Goal: Task Accomplishment & Management: Manage account settings

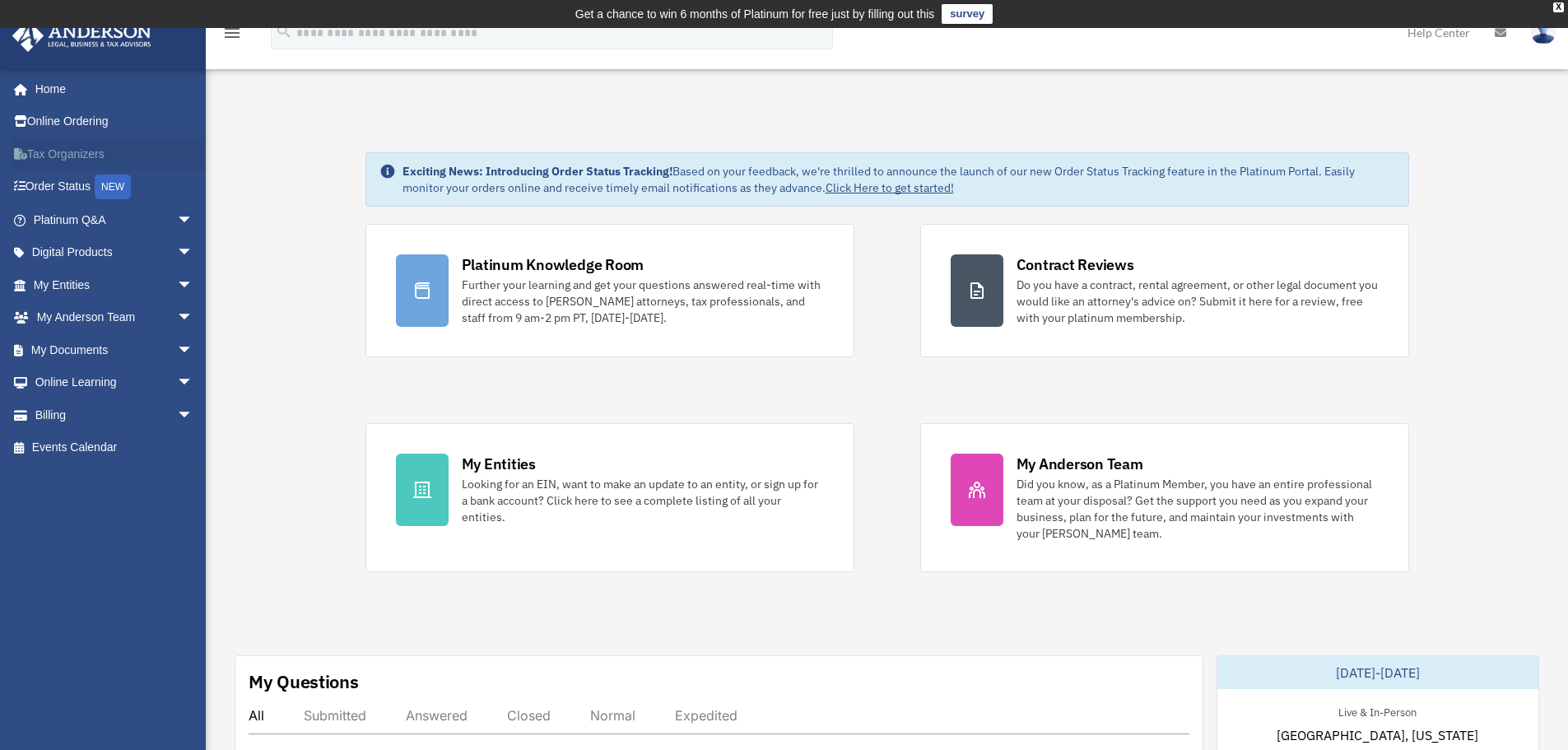
click at [70, 157] on link "Tax Organizers" at bounding box center [115, 154] width 206 height 33
click at [72, 350] on link "My Documents arrow_drop_down" at bounding box center [115, 349] width 206 height 33
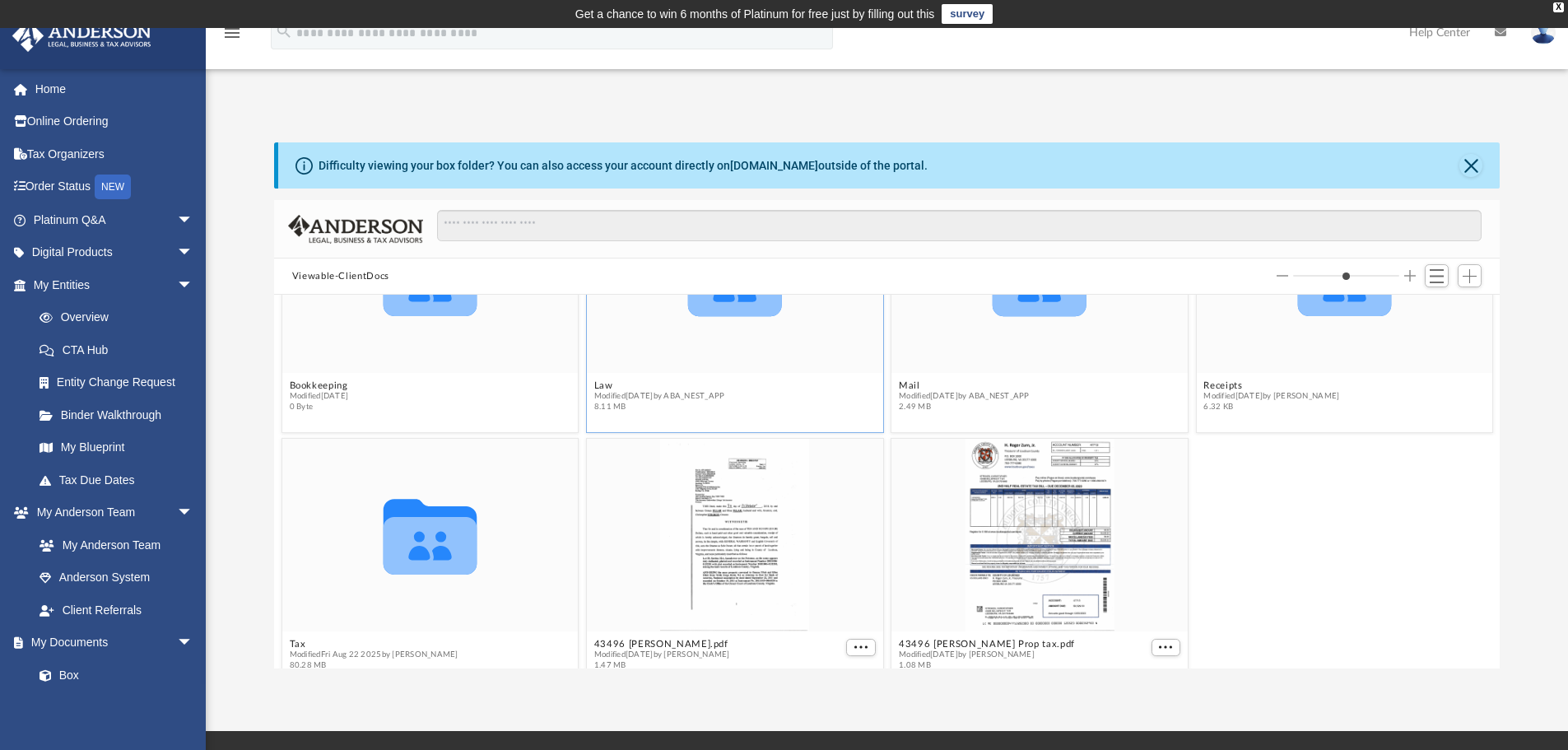
scroll to position [151, 0]
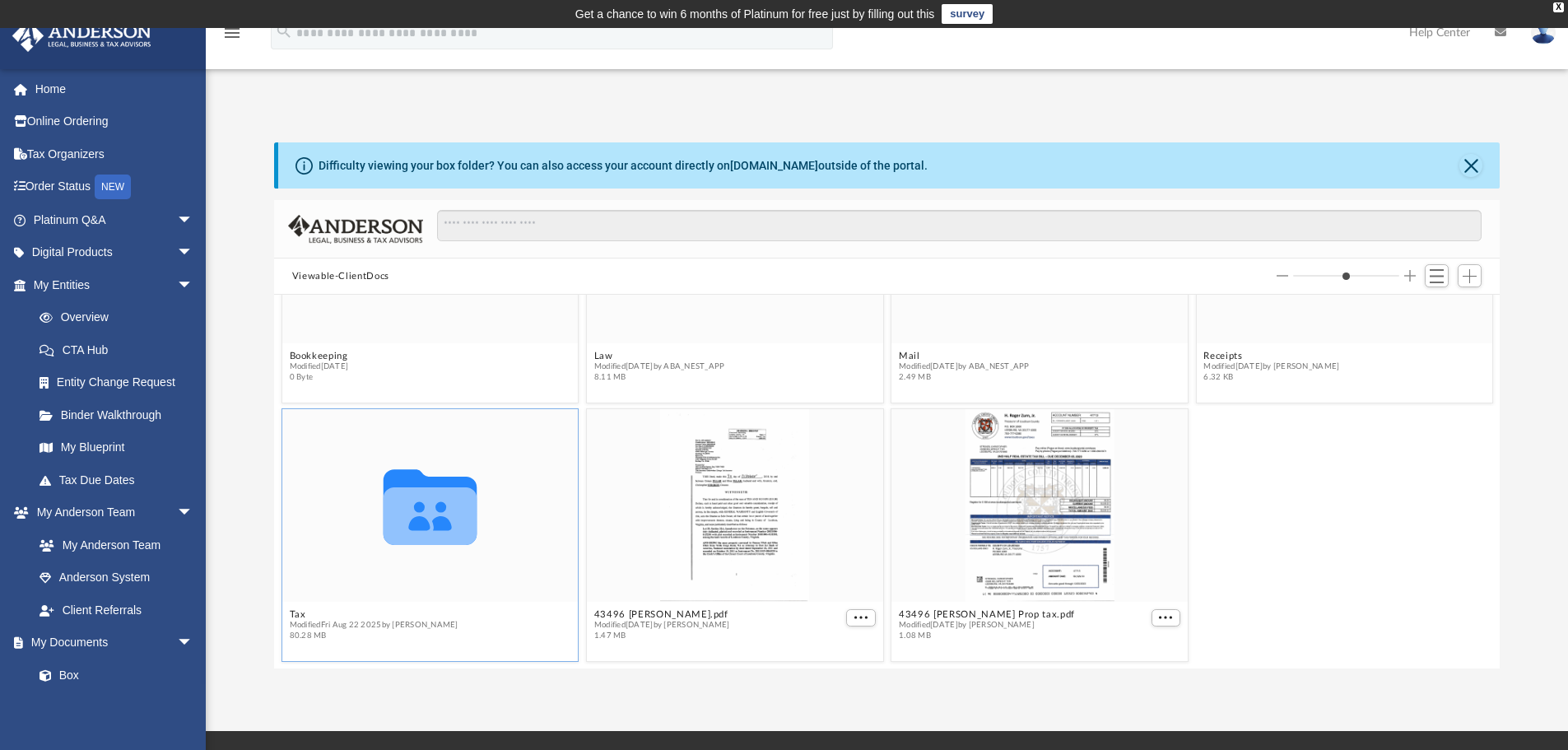
click at [429, 517] on icon "grid" at bounding box center [430, 517] width 94 height 58
click at [422, 529] on icon "grid" at bounding box center [430, 508] width 94 height 76
click at [453, 518] on icon "grid" at bounding box center [430, 517] width 94 height 58
click at [64, 673] on link "Box" at bounding box center [121, 675] width 195 height 33
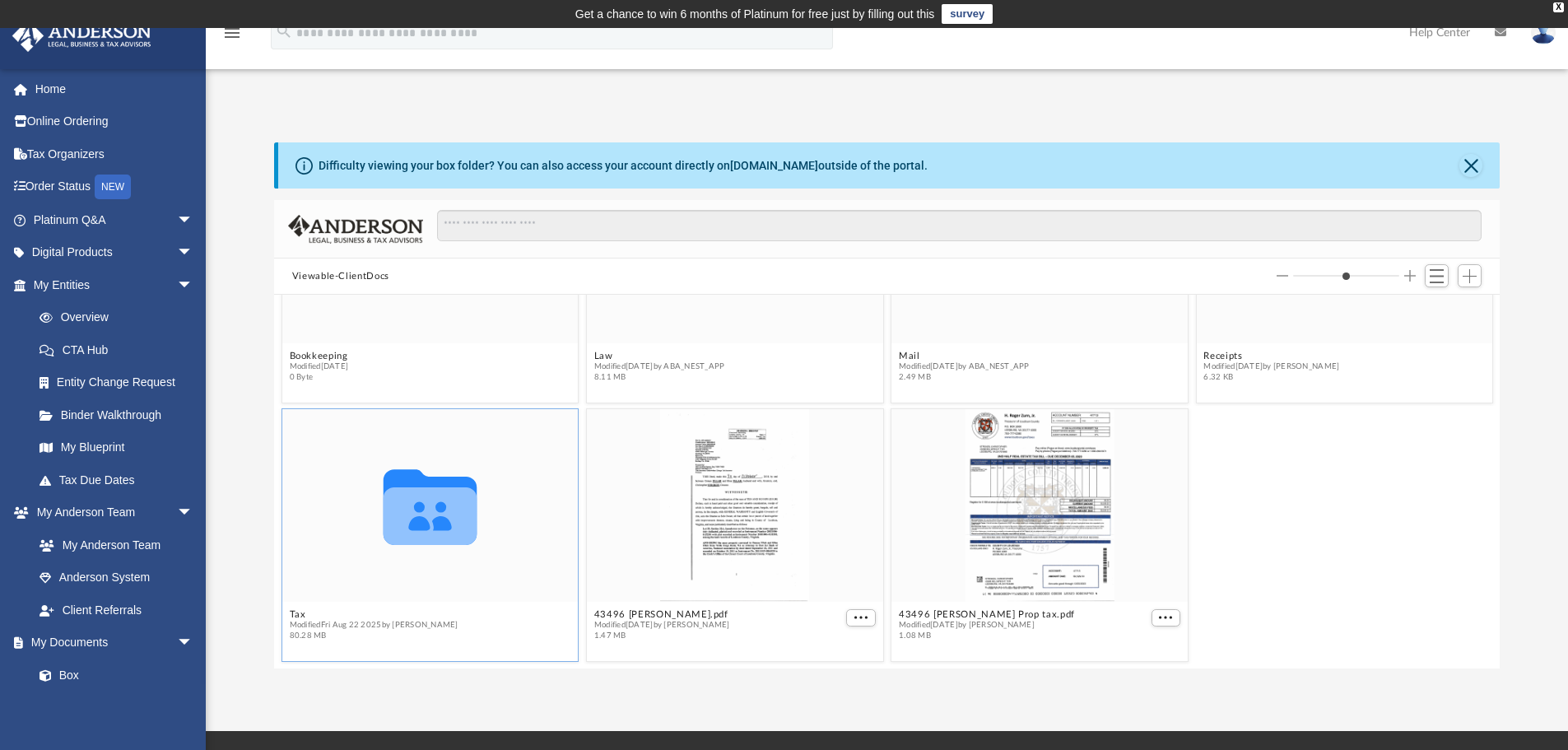
click at [423, 512] on icon "grid" at bounding box center [430, 517] width 94 height 58
click at [1473, 166] on button "Close" at bounding box center [1470, 165] width 23 height 23
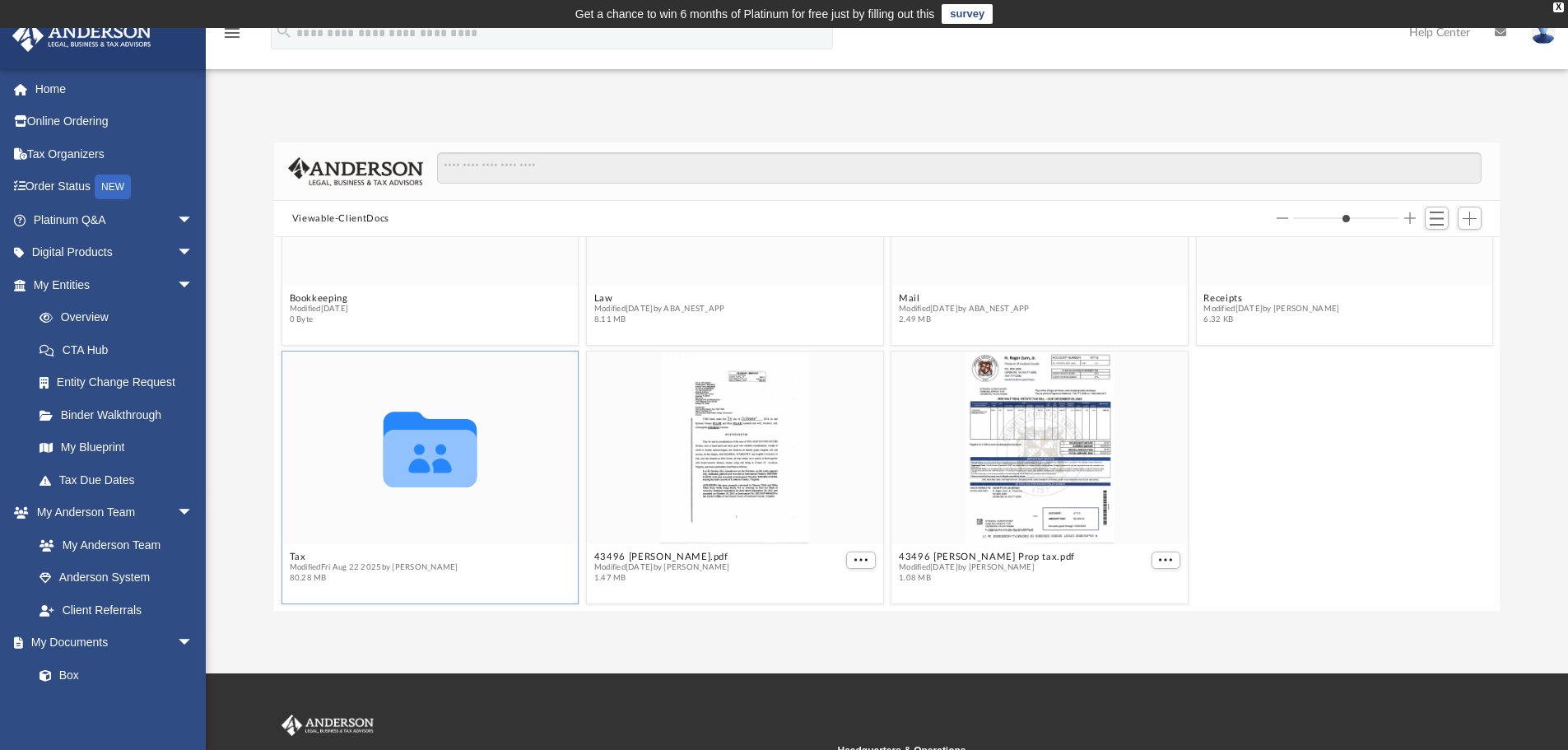
click at [446, 460] on icon "grid" at bounding box center [430, 459] width 94 height 58
click at [73, 674] on link "Box" at bounding box center [121, 675] width 195 height 33
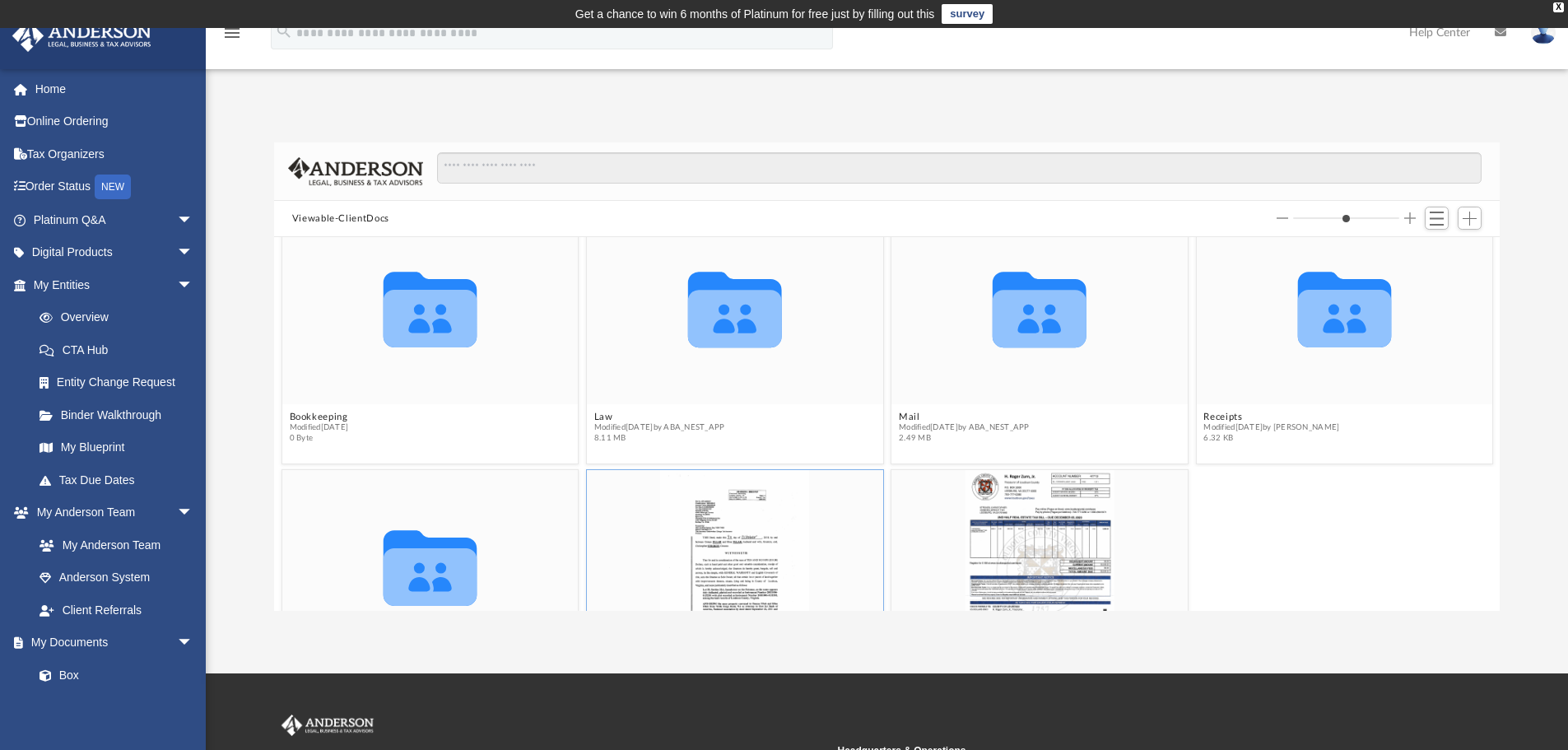
scroll to position [140, 0]
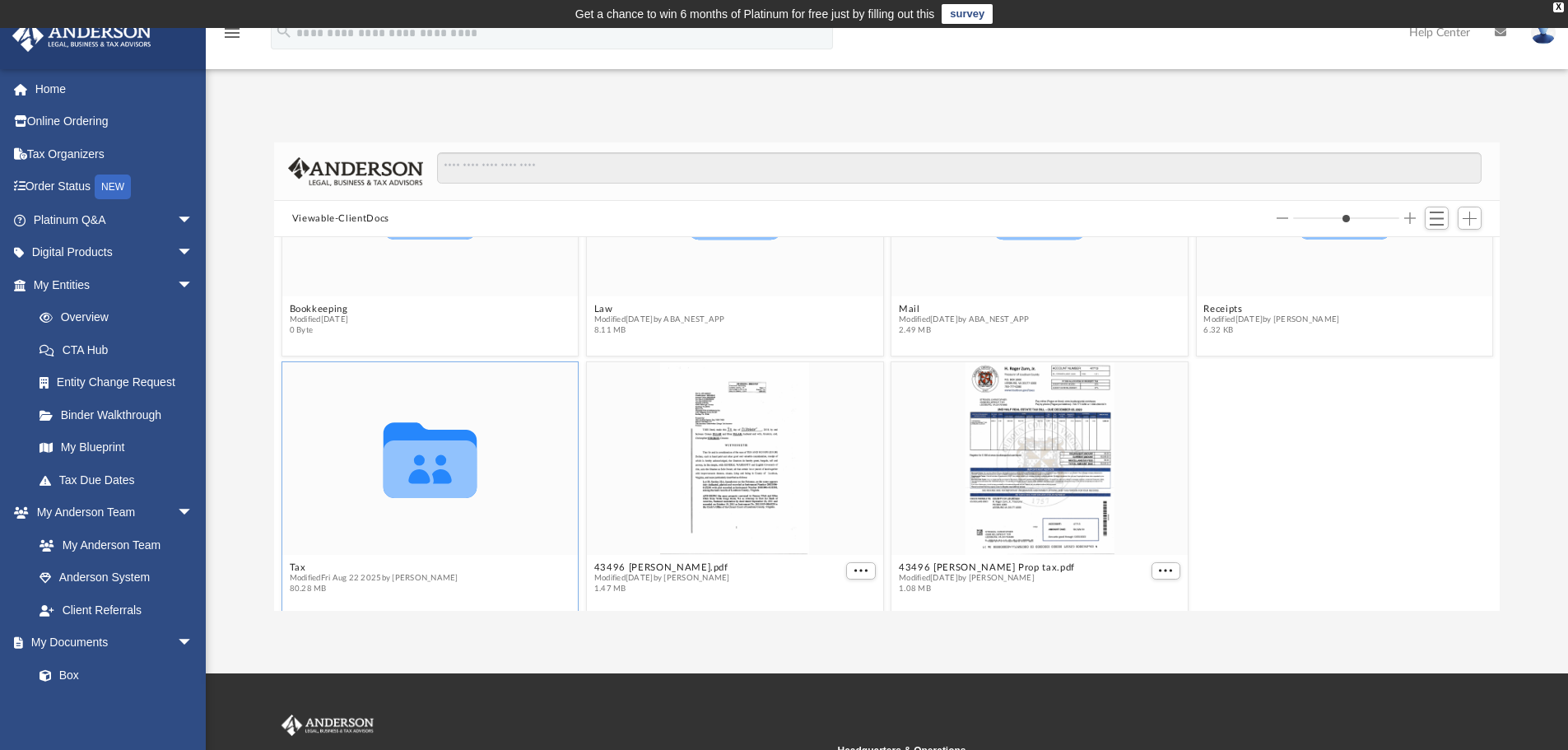
click at [434, 468] on icon "grid" at bounding box center [430, 470] width 94 height 58
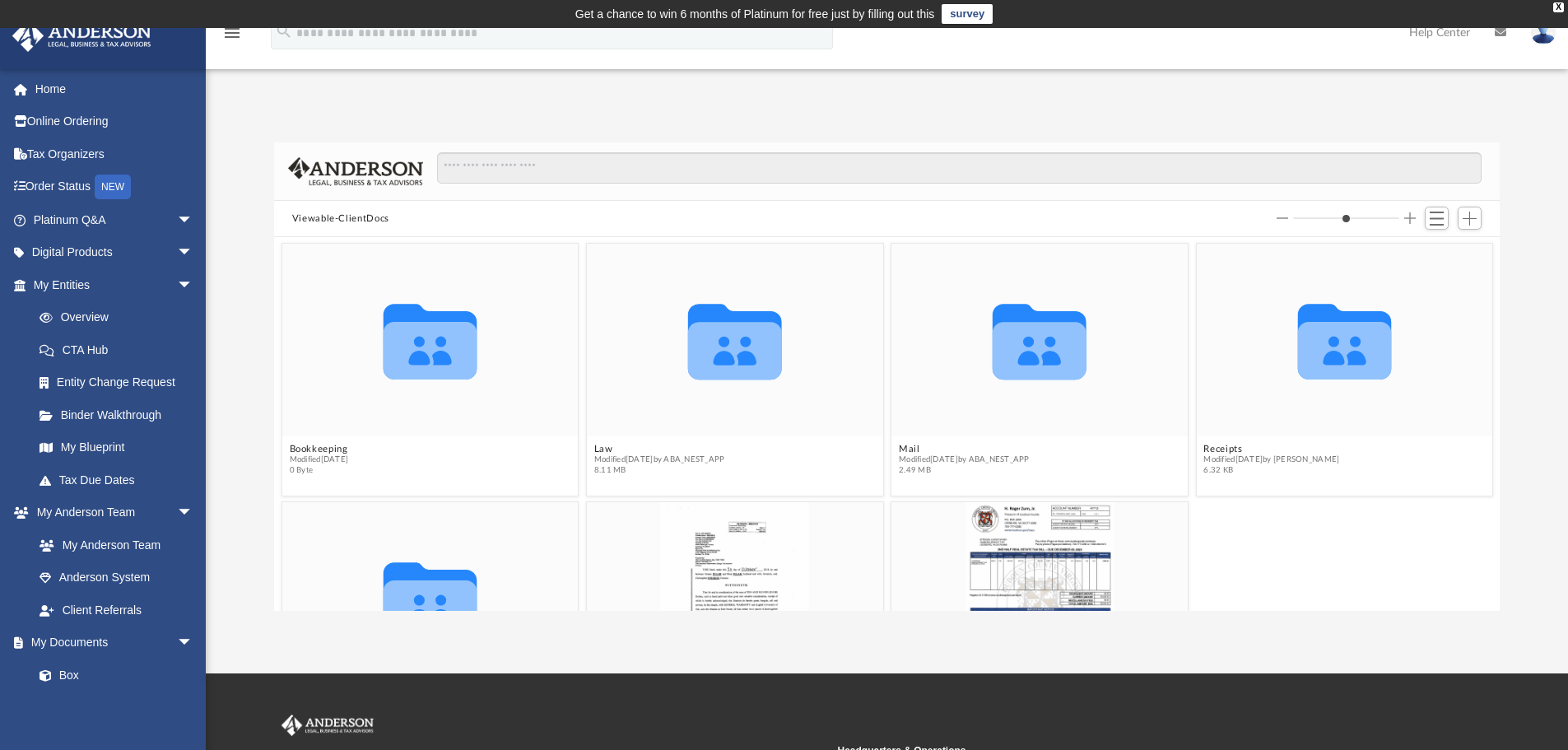
click at [1543, 39] on img at bounding box center [1543, 33] width 25 height 24
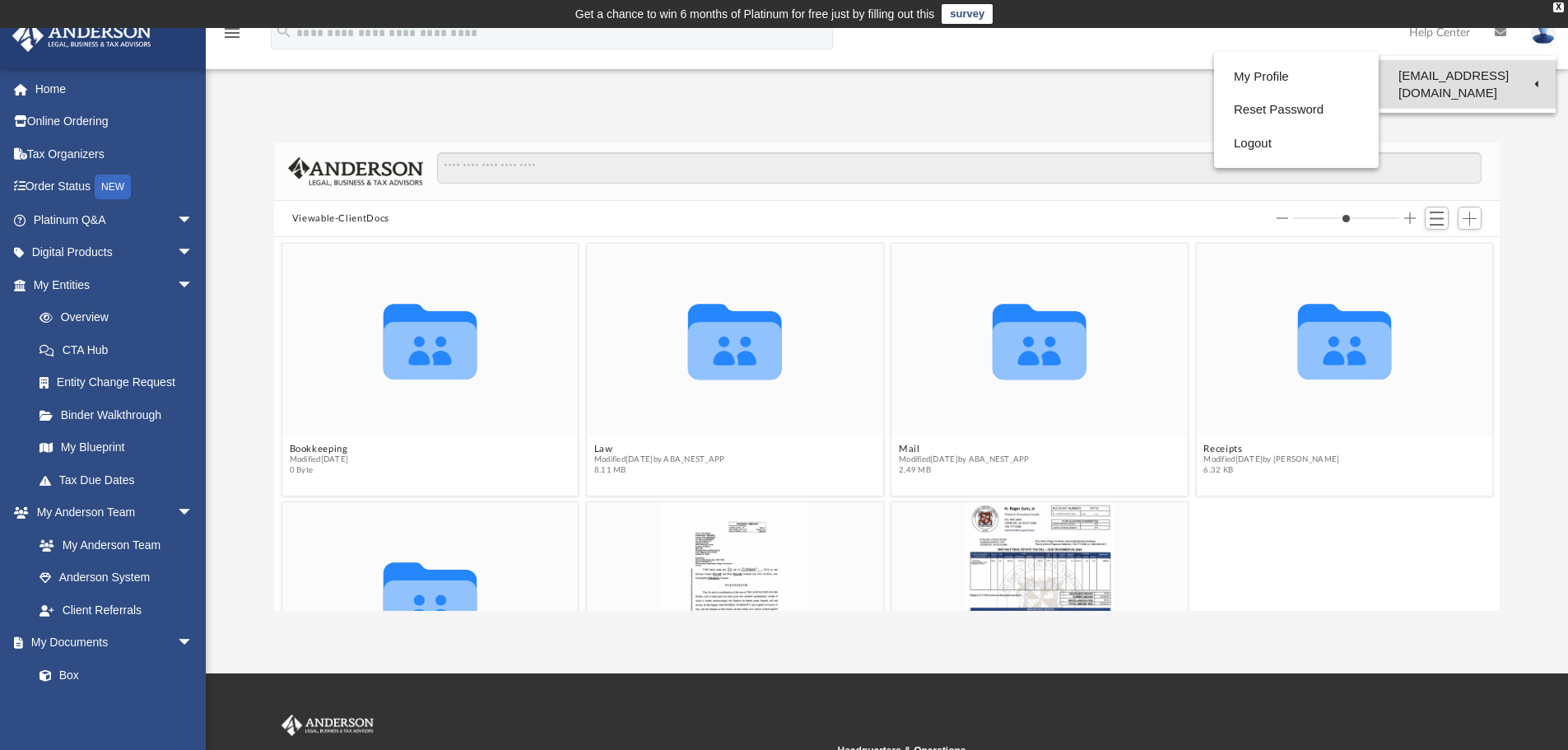
click at [1520, 69] on link "[EMAIL_ADDRESS][DOMAIN_NAME]" at bounding box center [1467, 84] width 177 height 49
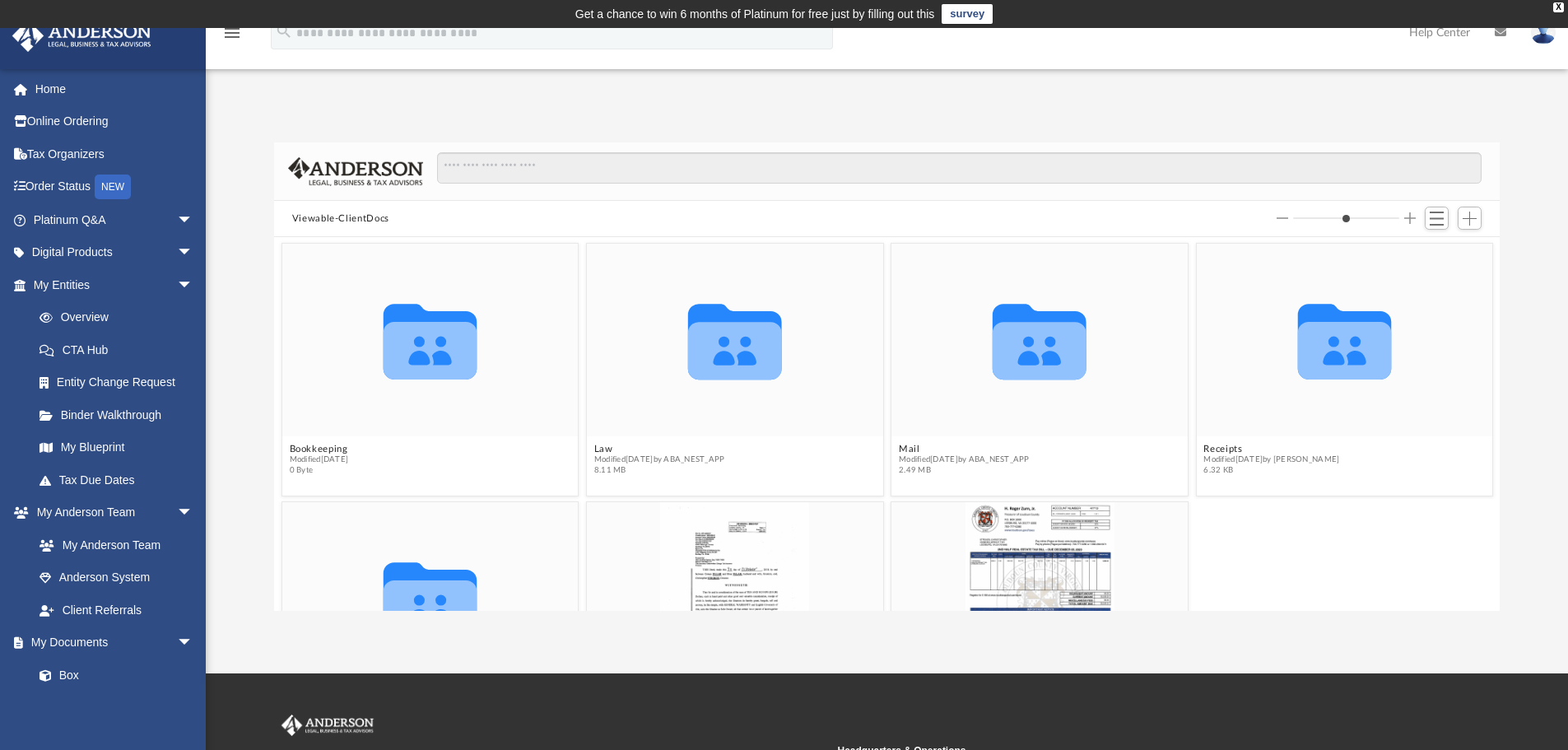
click at [1543, 44] on img at bounding box center [1543, 33] width 25 height 24
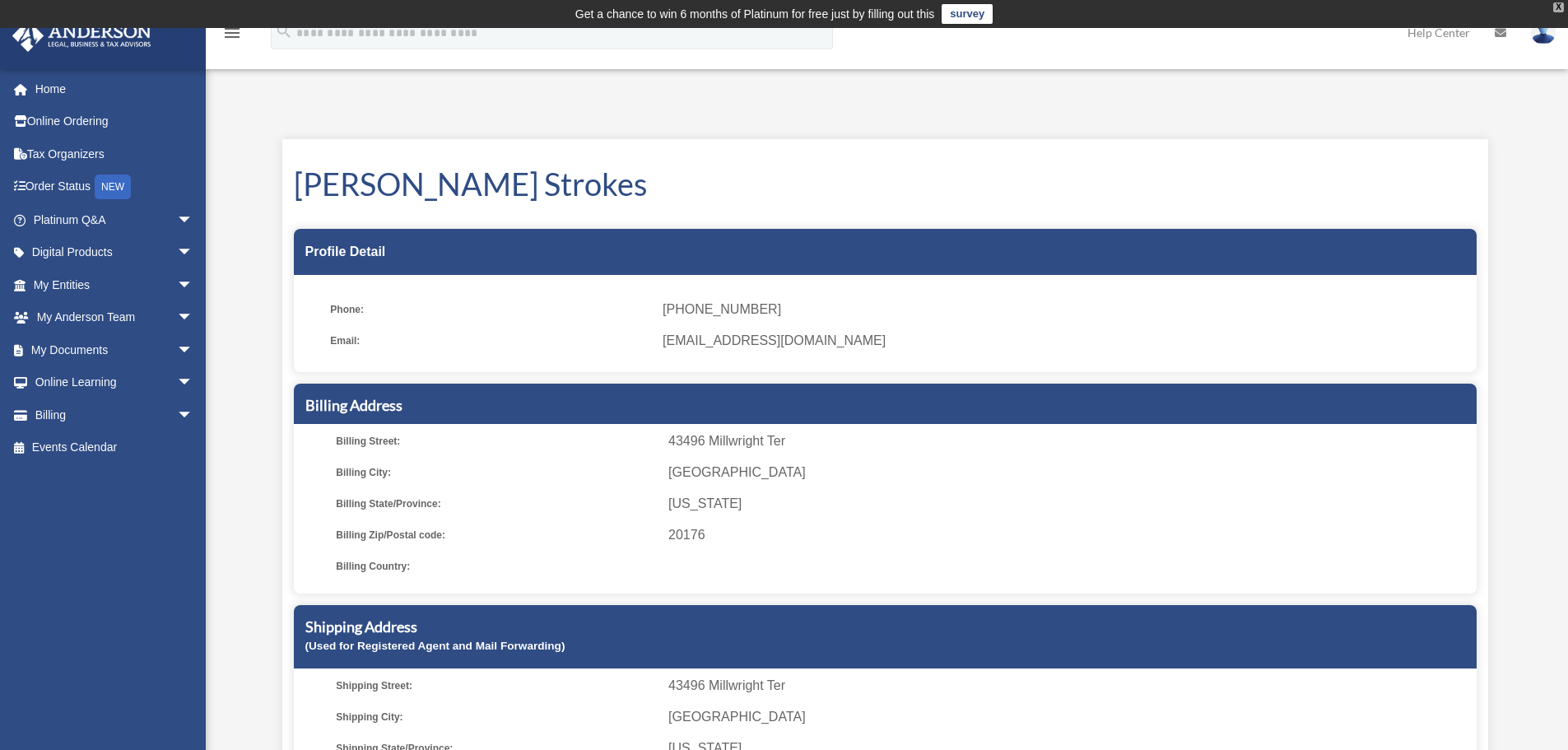
click at [1560, 10] on div "X" at bounding box center [1558, 7] width 11 height 10
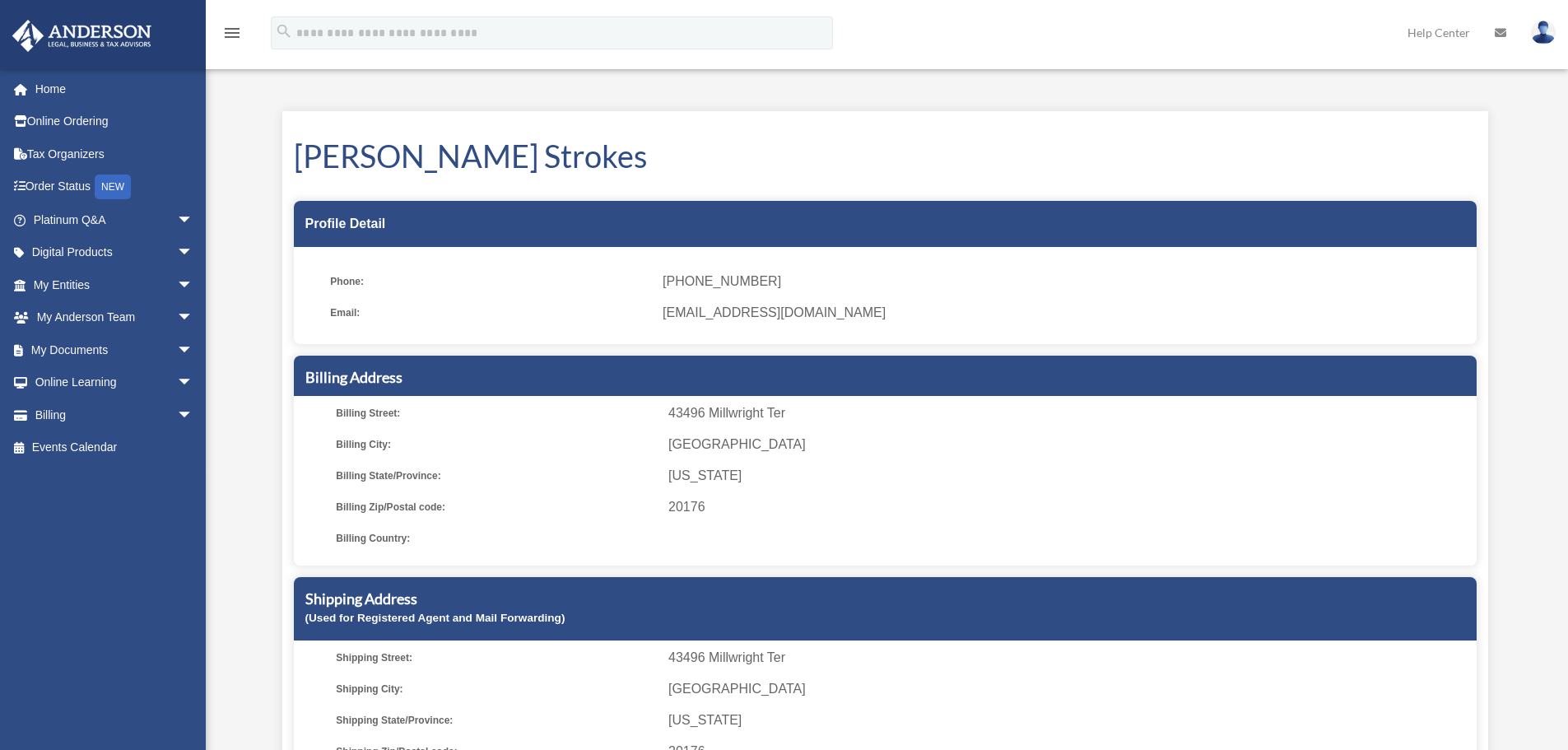
click at [1539, 32] on img at bounding box center [1543, 33] width 25 height 24
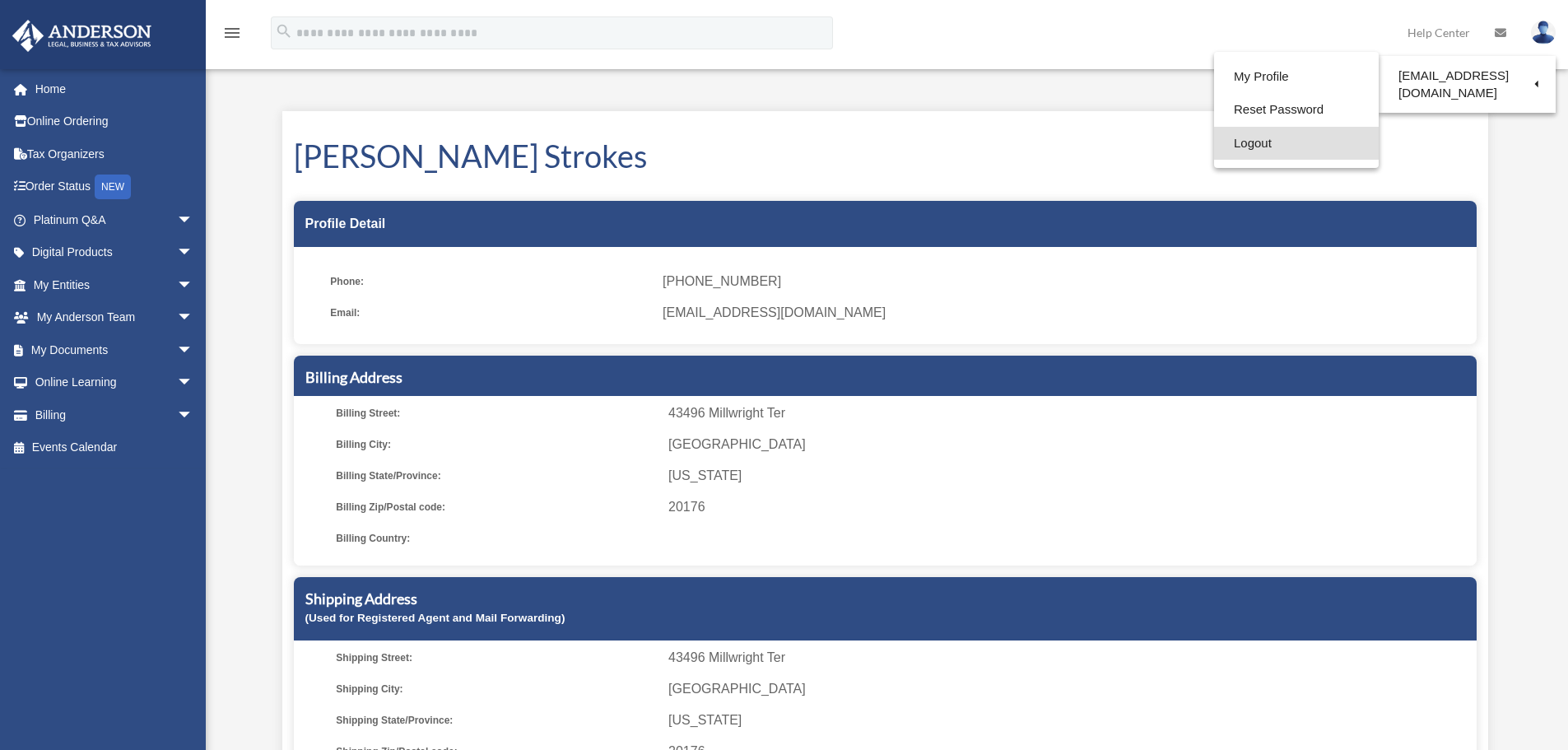
click at [1267, 152] on link "Logout" at bounding box center [1296, 144] width 164 height 34
